Goal: Entertainment & Leisure: Consume media (video, audio)

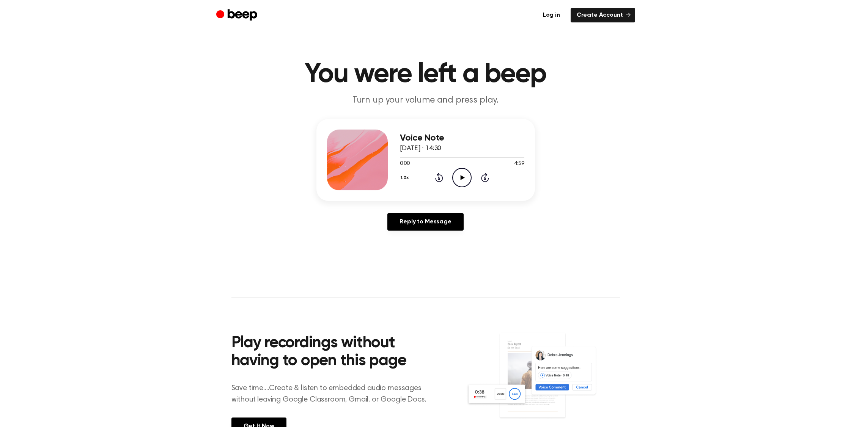
click at [460, 178] on icon "Play Audio" at bounding box center [461, 177] width 19 height 19
drag, startPoint x: 403, startPoint y: 174, endPoint x: 404, endPoint y: 178, distance: 3.8
click at [403, 174] on button "1.0x" at bounding box center [406, 177] width 12 height 13
click at [414, 248] on span "1.5x" at bounding box center [412, 251] width 9 height 8
click at [578, 218] on div "Voice Note [DATE] · 14:30 0:02 4:59 Your browser does not support the [object O…" at bounding box center [425, 178] width 833 height 118
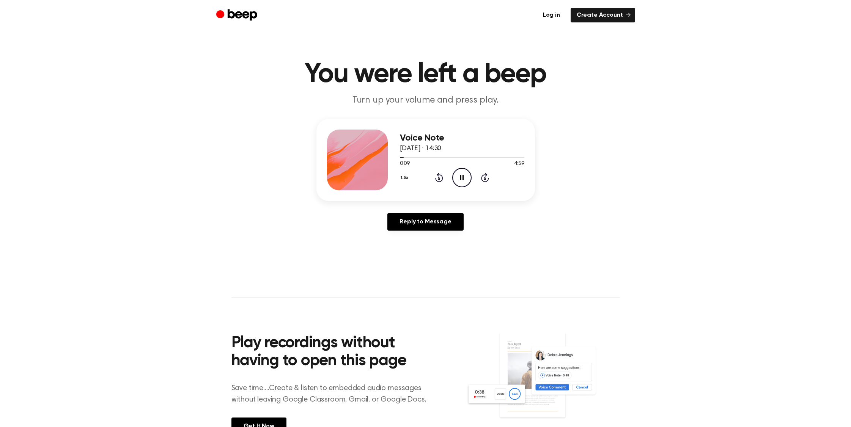
click at [609, 148] on div "Voice Note [DATE] · 14:30 0:09 4:59 Your browser does not support the [object O…" at bounding box center [425, 178] width 833 height 118
click at [403, 176] on button "1.5x" at bounding box center [405, 177] width 11 height 13
click at [404, 176] on button "1.5x" at bounding box center [405, 177] width 11 height 13
click at [409, 221] on span "1.0x" at bounding box center [412, 223] width 9 height 8
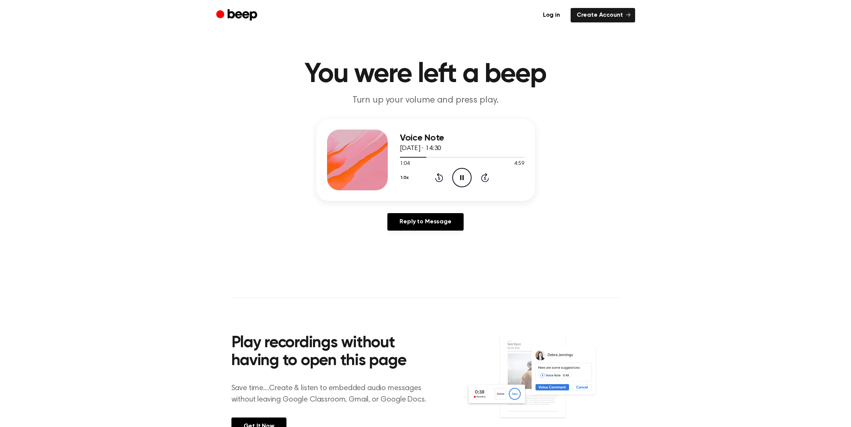
click at [406, 176] on button "1.0x" at bounding box center [406, 177] width 12 height 13
drag, startPoint x: 414, startPoint y: 249, endPoint x: 412, endPoint y: 246, distance: 4.2
click at [413, 249] on span "1.5x" at bounding box center [412, 251] width 9 height 8
click at [462, 179] on icon "Pause Audio" at bounding box center [461, 177] width 19 height 19
